Goal: Task Accomplishment & Management: Use online tool/utility

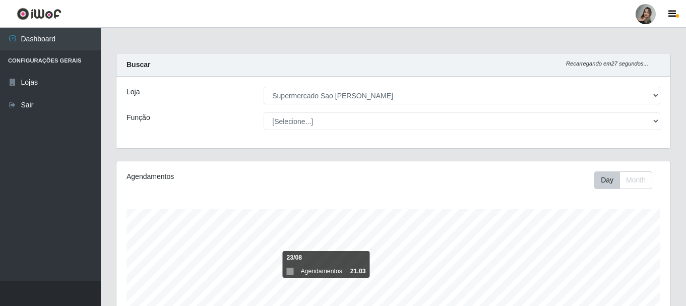
select select "383"
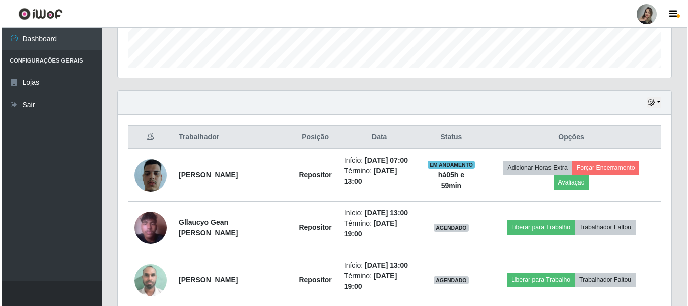
scroll to position [341, 0]
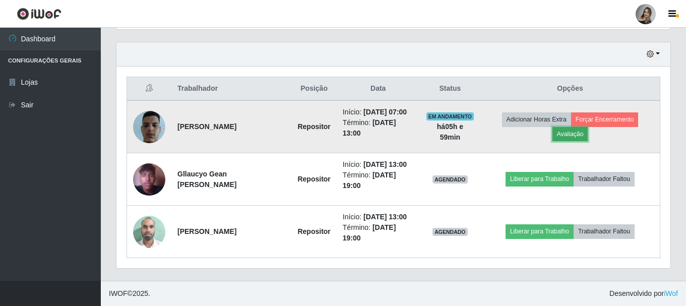
click at [580, 139] on button "Avaliação" at bounding box center [570, 134] width 36 height 14
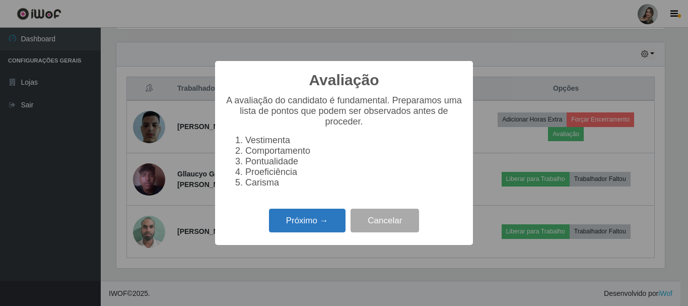
click at [297, 224] on button "Próximo →" at bounding box center [307, 221] width 77 height 24
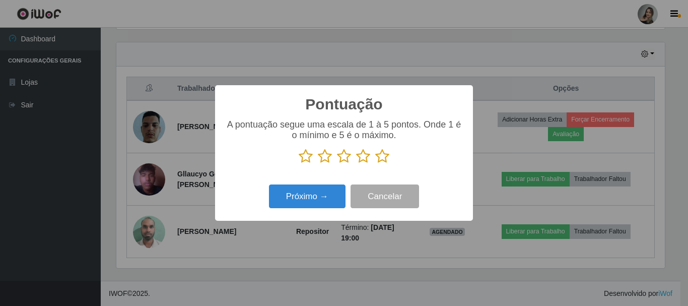
click at [346, 159] on icon at bounding box center [344, 156] width 14 height 15
click at [337, 164] on input "radio" at bounding box center [337, 164] width 0 height 0
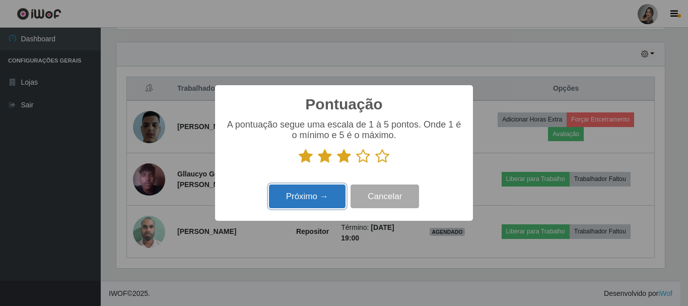
click at [315, 190] on button "Próximo →" at bounding box center [307, 196] width 77 height 24
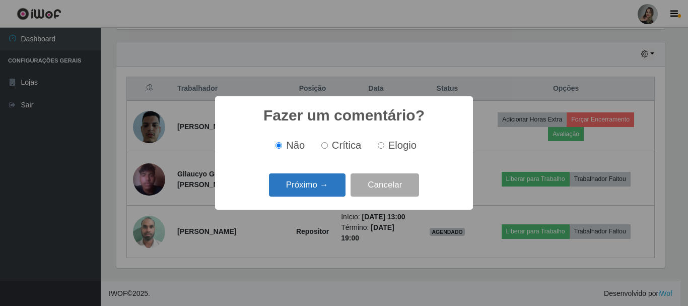
click at [315, 191] on button "Próximo →" at bounding box center [307, 185] width 77 height 24
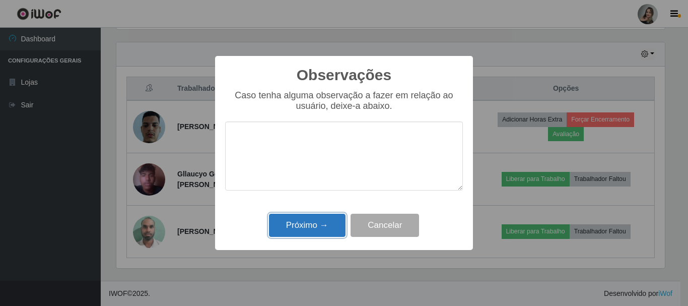
click at [313, 226] on button "Próximo →" at bounding box center [307, 226] width 77 height 24
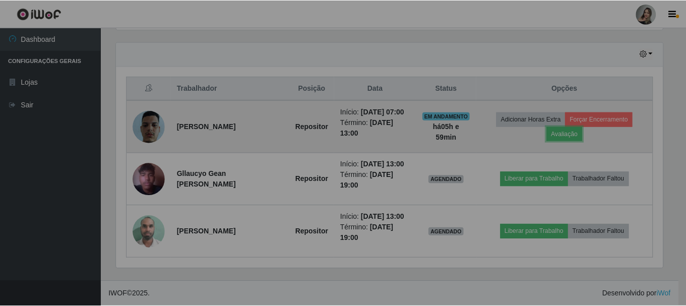
scroll to position [209, 554]
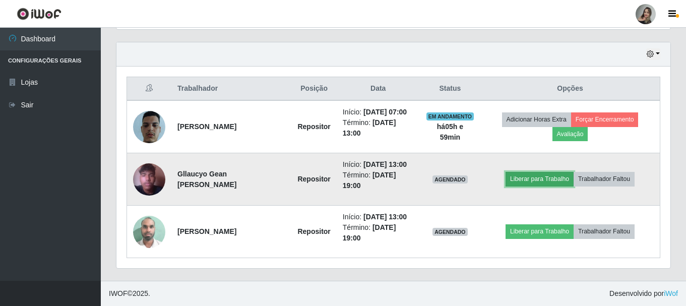
click at [565, 175] on button "Liberar para Trabalho" at bounding box center [539, 179] width 68 height 14
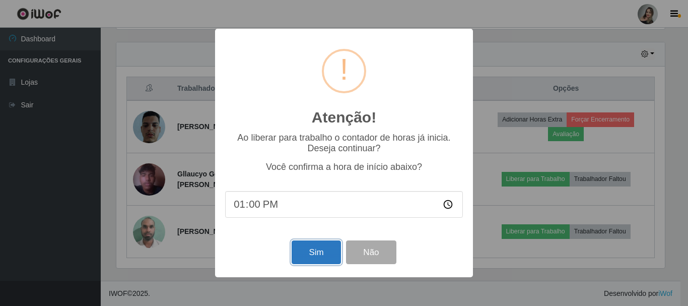
click at [311, 259] on button "Sim" at bounding box center [316, 252] width 49 height 24
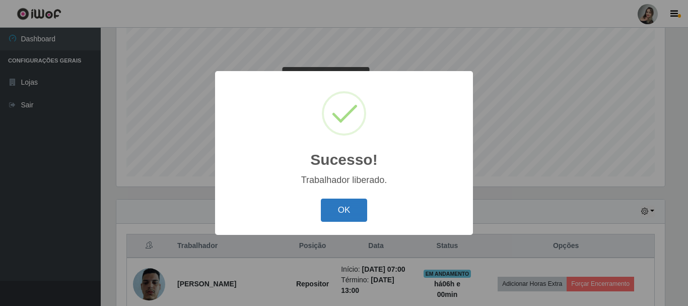
click at [350, 213] on button "OK" at bounding box center [344, 211] width 47 height 24
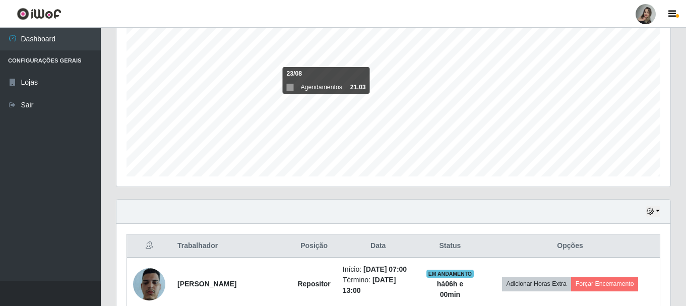
scroll to position [341, 0]
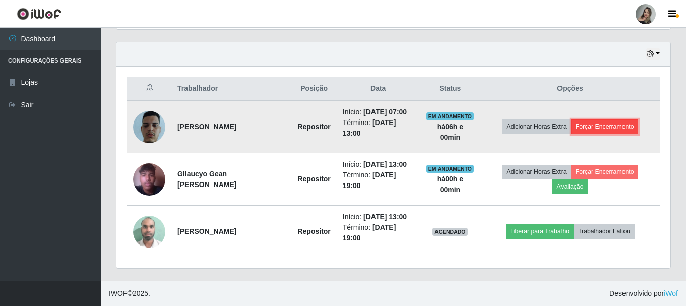
click at [616, 123] on button "Forçar Encerramento" at bounding box center [605, 126] width 68 height 14
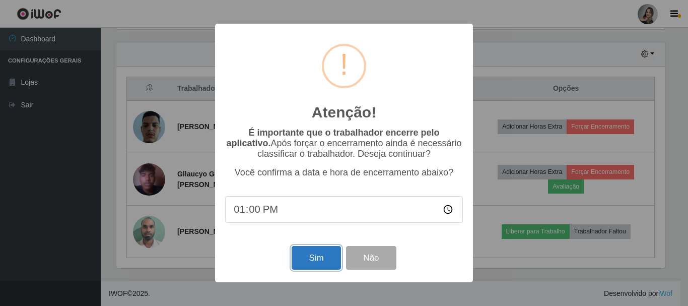
click at [311, 262] on button "Sim" at bounding box center [316, 258] width 49 height 24
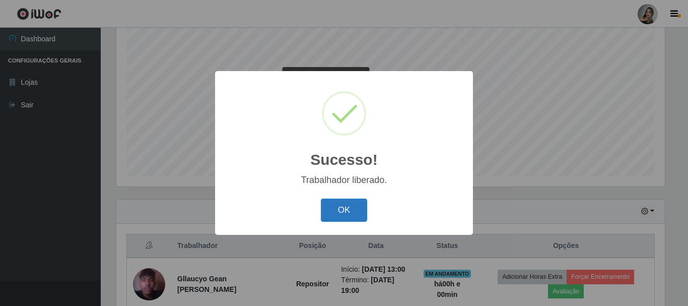
click at [348, 206] on button "OK" at bounding box center [344, 211] width 47 height 24
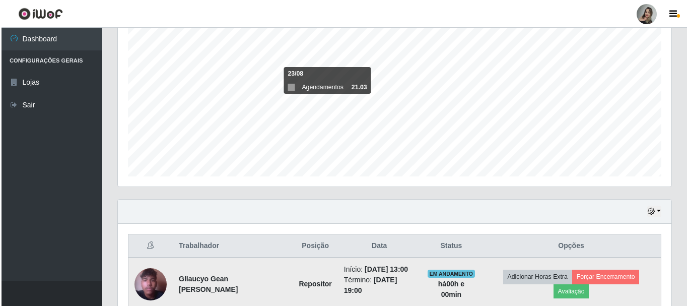
scroll to position [289, 0]
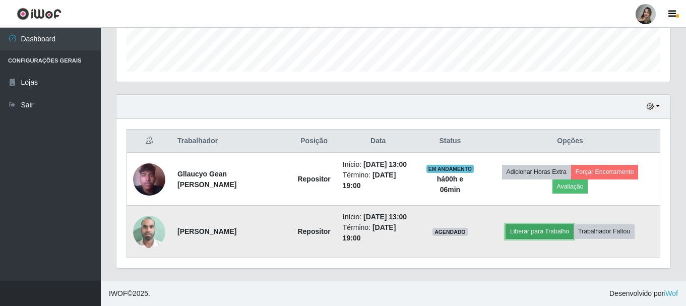
click at [534, 230] on button "Liberar para Trabalho" at bounding box center [539, 231] width 68 height 14
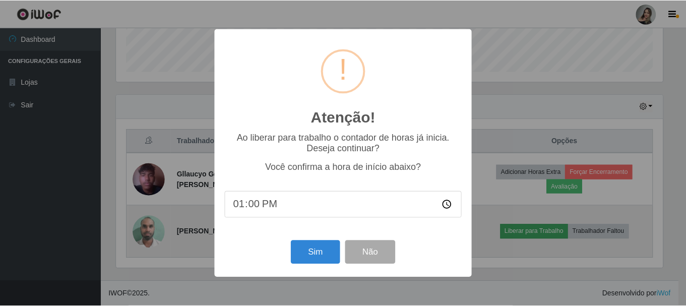
scroll to position [209, 549]
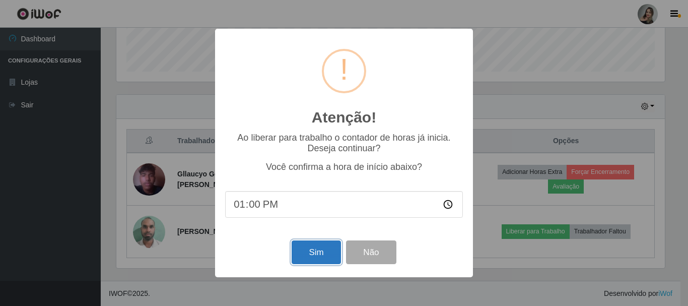
click at [323, 255] on button "Sim" at bounding box center [316, 252] width 49 height 24
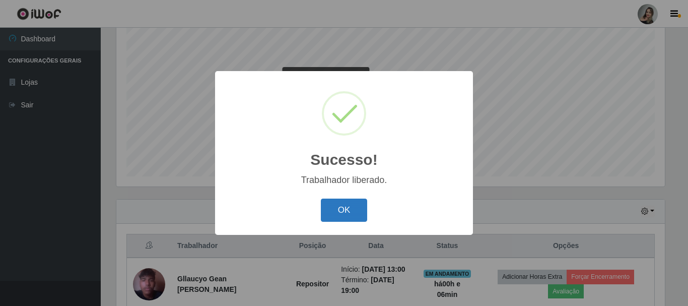
click at [338, 215] on button "OK" at bounding box center [344, 211] width 47 height 24
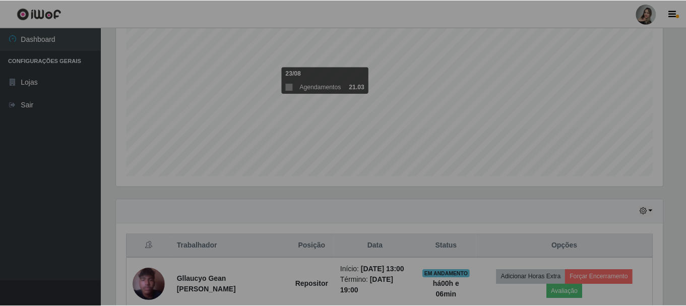
scroll to position [209, 554]
